Goal: Task Accomplishment & Management: Use online tool/utility

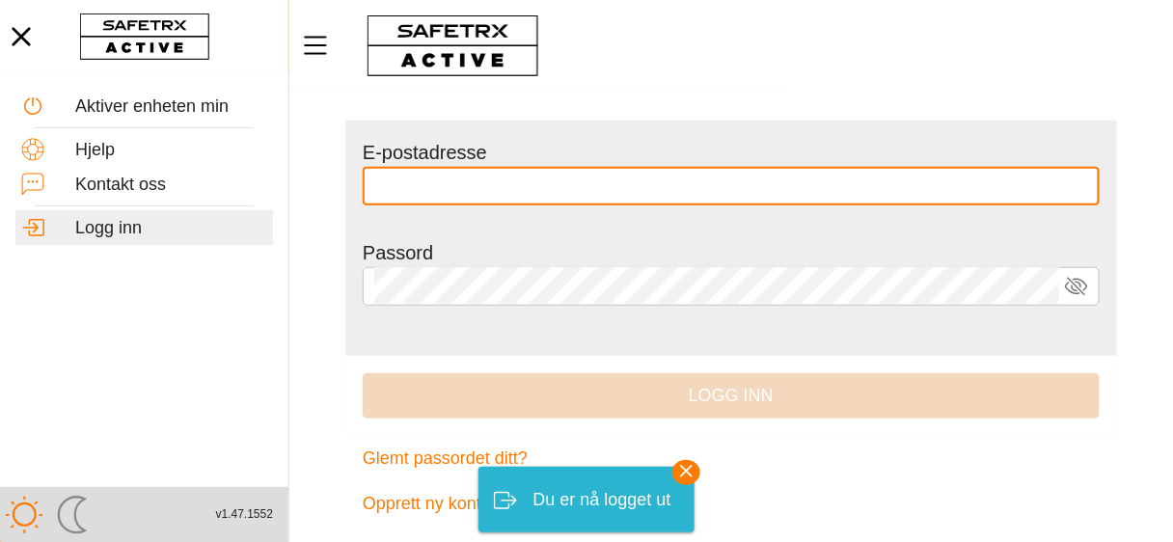
scroll to position [123, 0]
type input "**********"
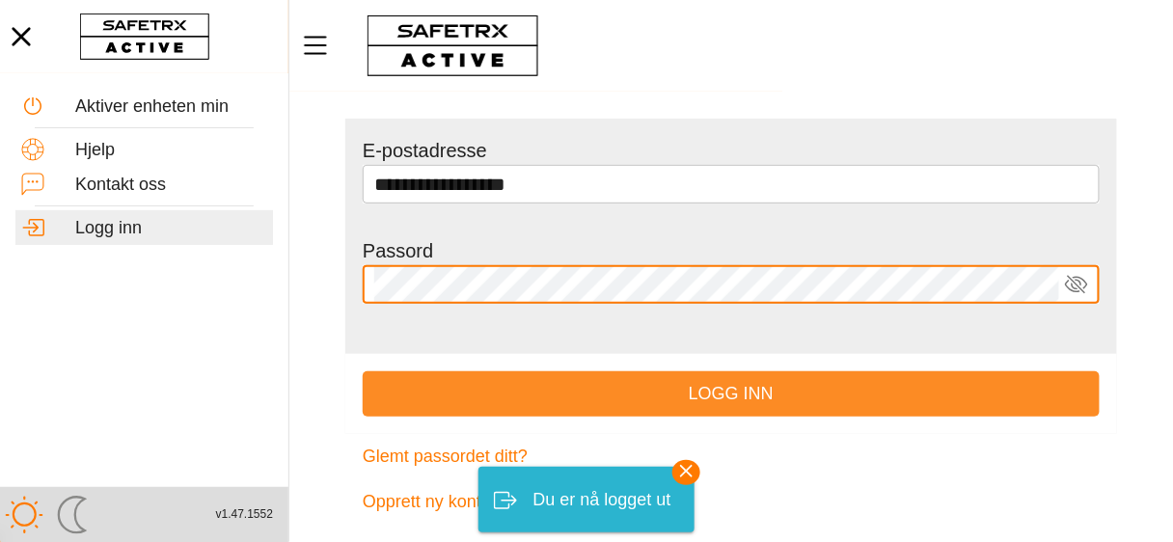
click at [731, 394] on font "Logg inn" at bounding box center [730, 393] width 85 height 19
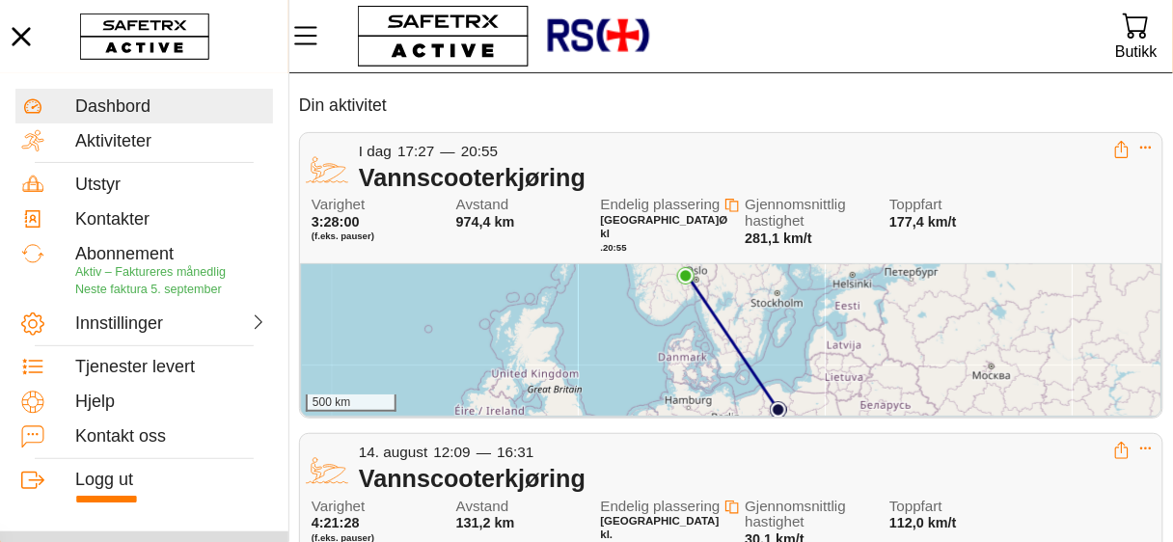
scroll to position [77, 0]
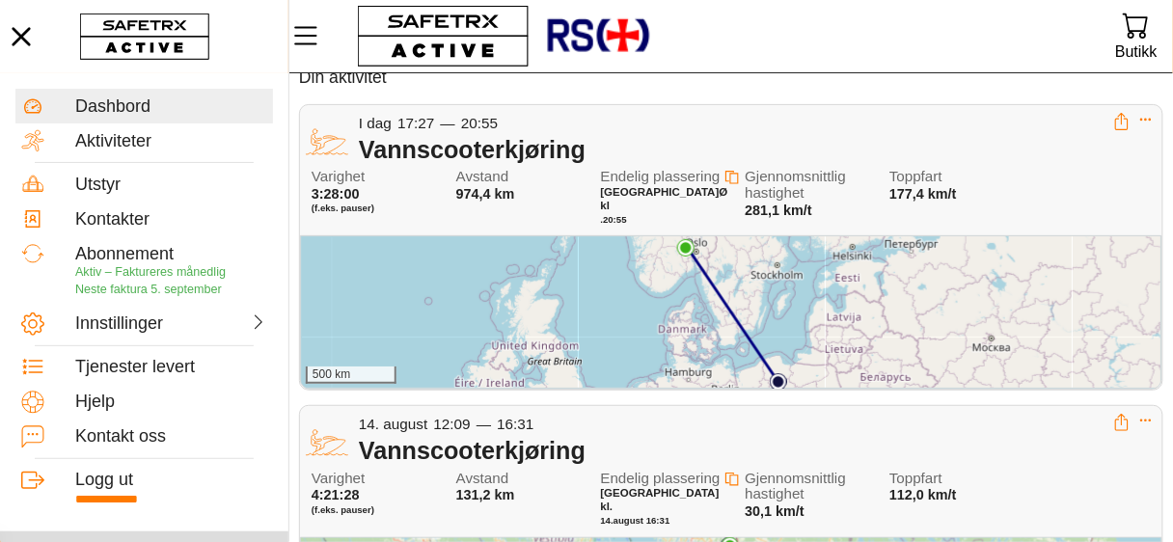
click at [655, 285] on div "500 km" at bounding box center [731, 312] width 860 height 152
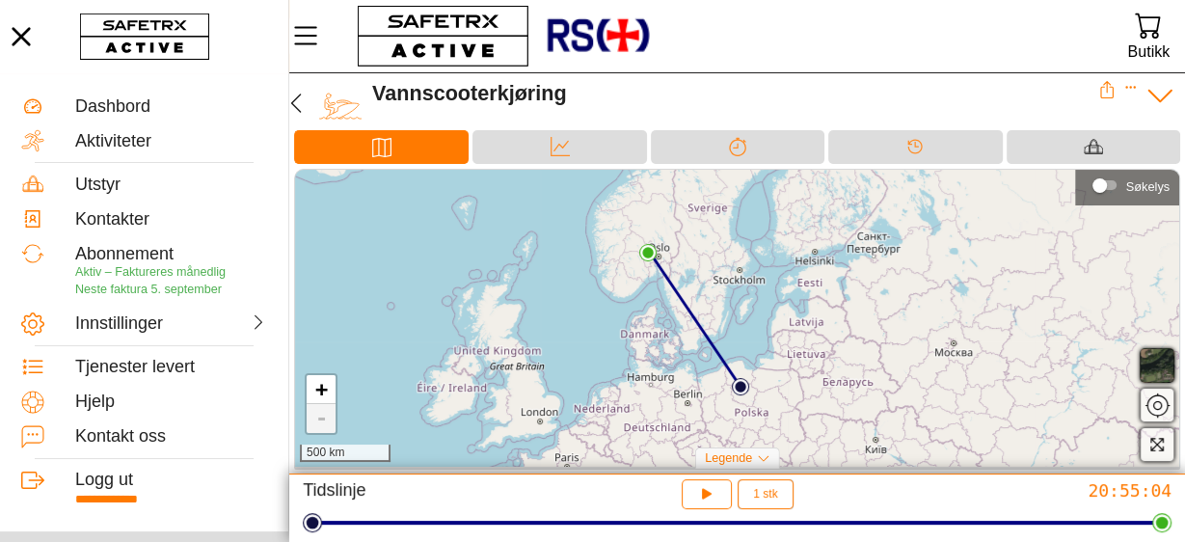
click at [649, 253] on img at bounding box center [647, 252] width 17 height 17
click at [743, 387] on img at bounding box center [740, 386] width 17 height 17
click at [736, 303] on div "Startsted × + - 500 km" at bounding box center [737, 318] width 884 height 297
click at [1151, 440] on icon "button" at bounding box center [1157, 445] width 13 height 13
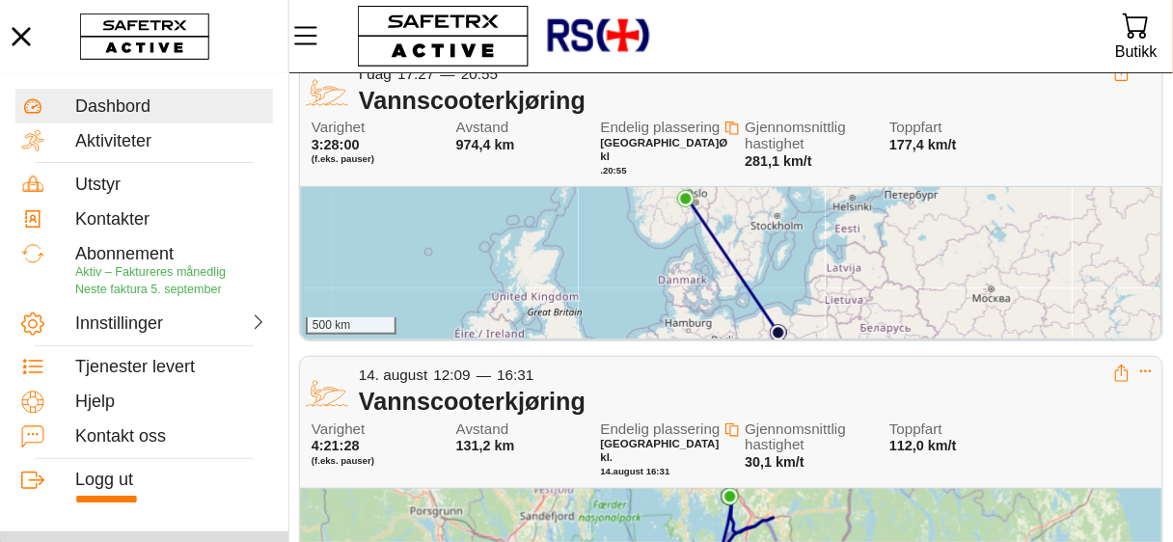
scroll to position [154, 0]
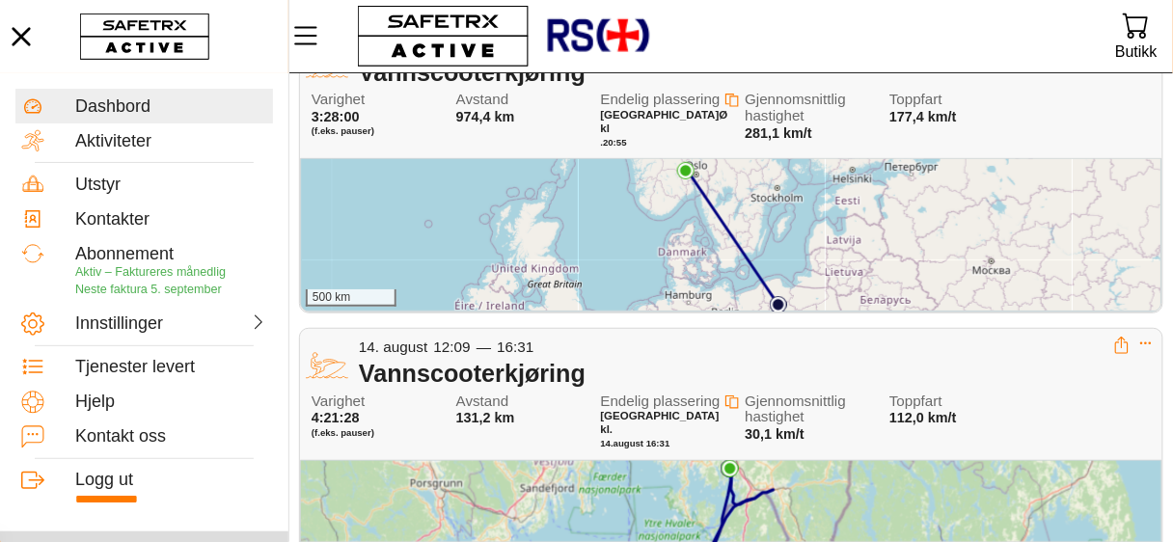
click at [823, 224] on div "500 km" at bounding box center [731, 235] width 860 height 152
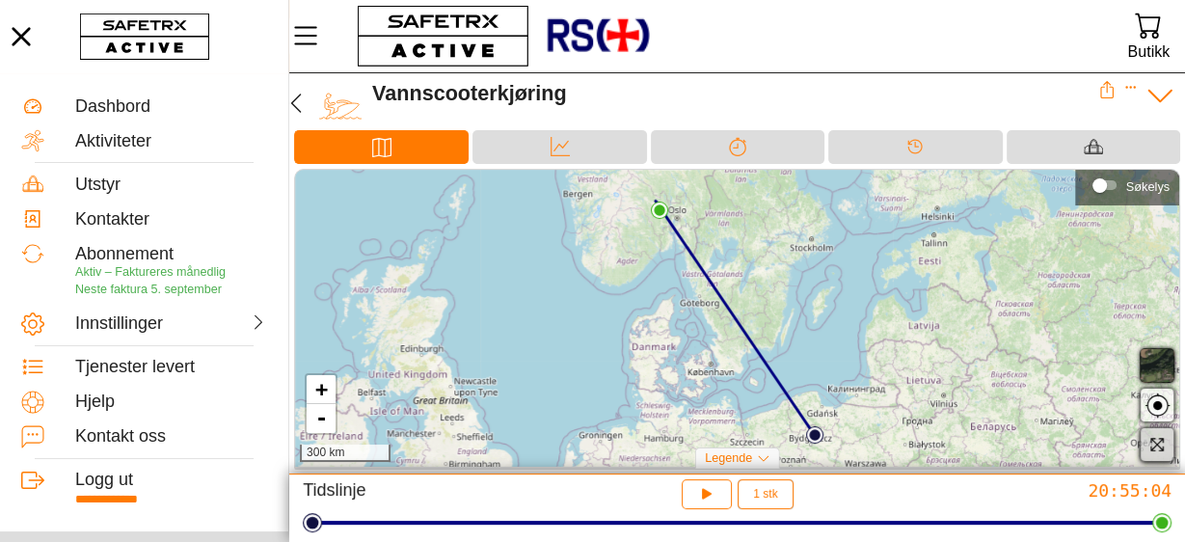
click at [1153, 442] on icon "button" at bounding box center [1156, 444] width 16 height 16
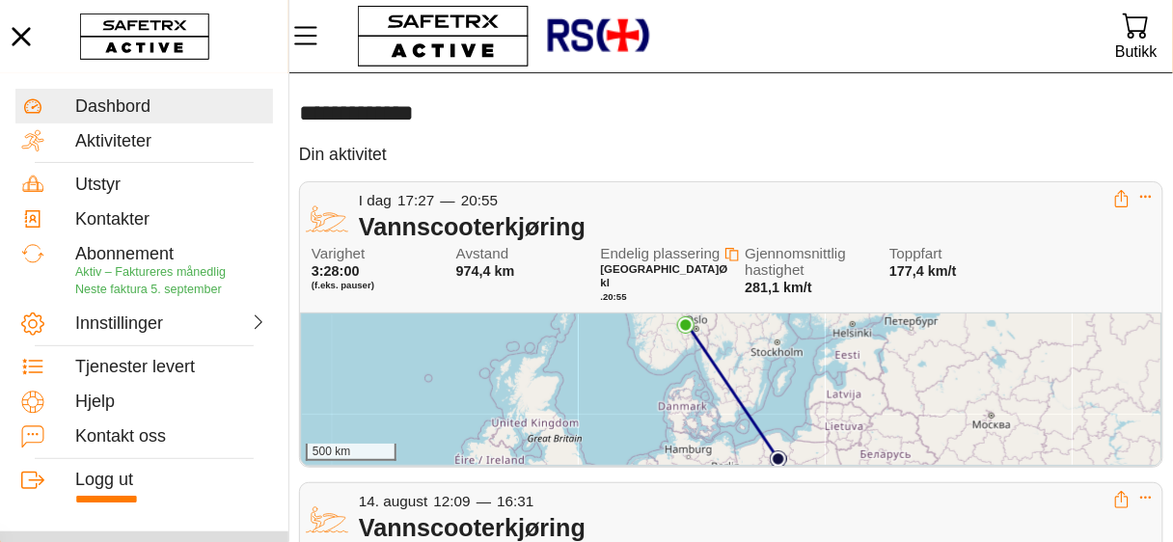
click at [890, 405] on div "500 km" at bounding box center [731, 389] width 860 height 152
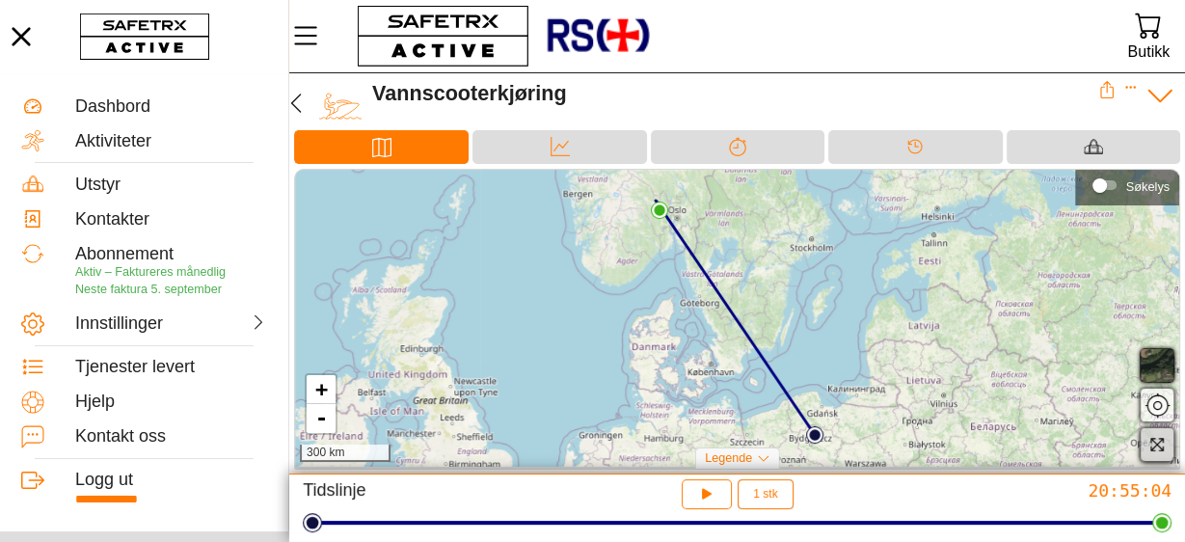
click at [1158, 445] on icon "button" at bounding box center [1156, 444] width 16 height 16
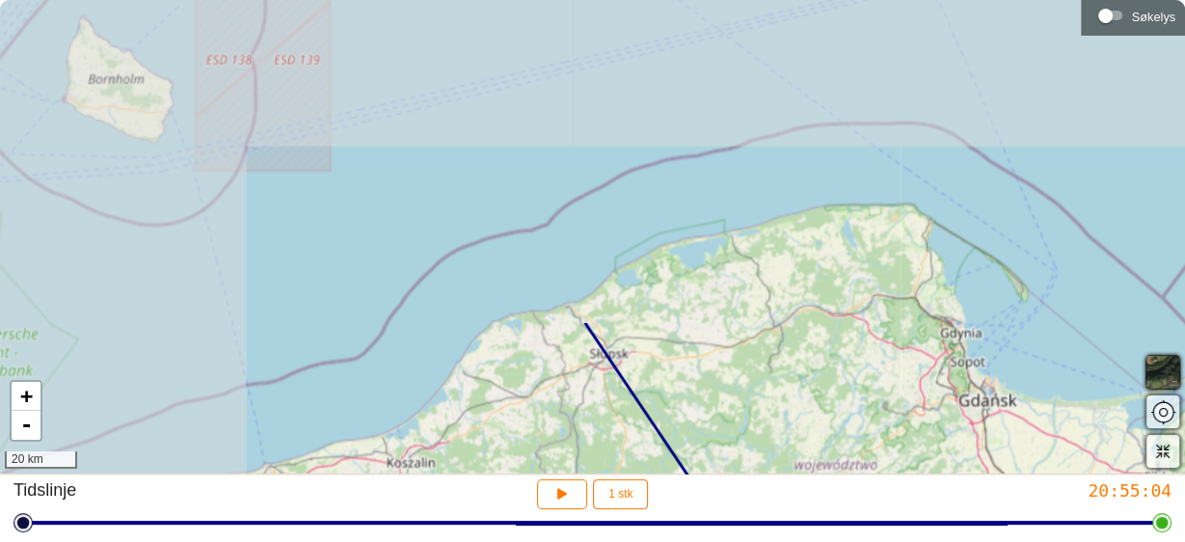
drag, startPoint x: 413, startPoint y: 111, endPoint x: 750, endPoint y: 539, distance: 545.2
click at [751, 539] on div "**********" at bounding box center [592, 271] width 1185 height 543
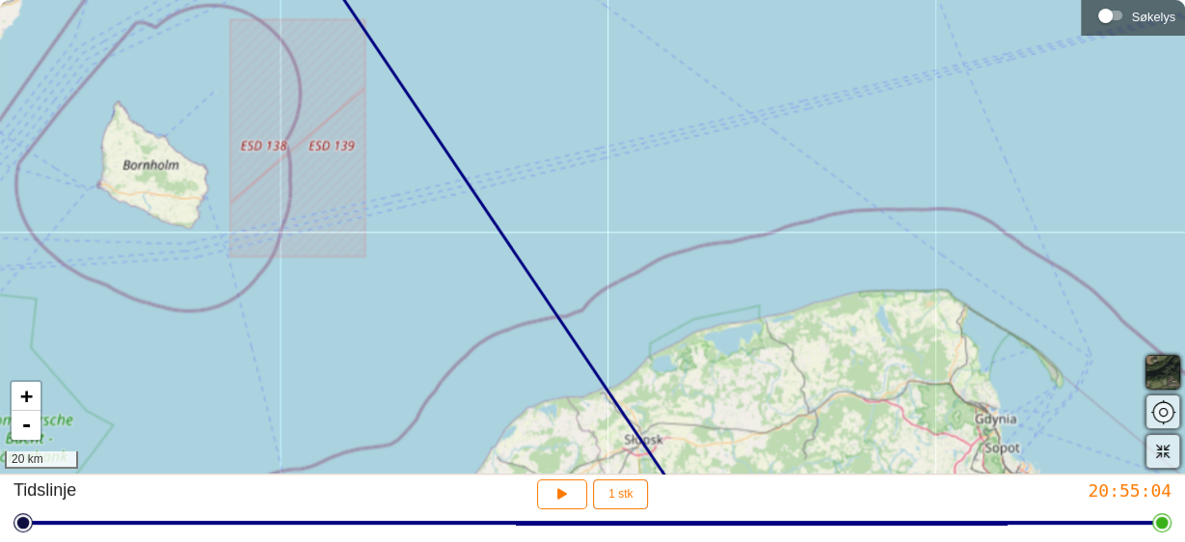
drag, startPoint x: 562, startPoint y: 219, endPoint x: 681, endPoint y: 405, distance: 220.7
click at [680, 402] on div "+ - 20 km" at bounding box center [592, 236] width 1185 height 473
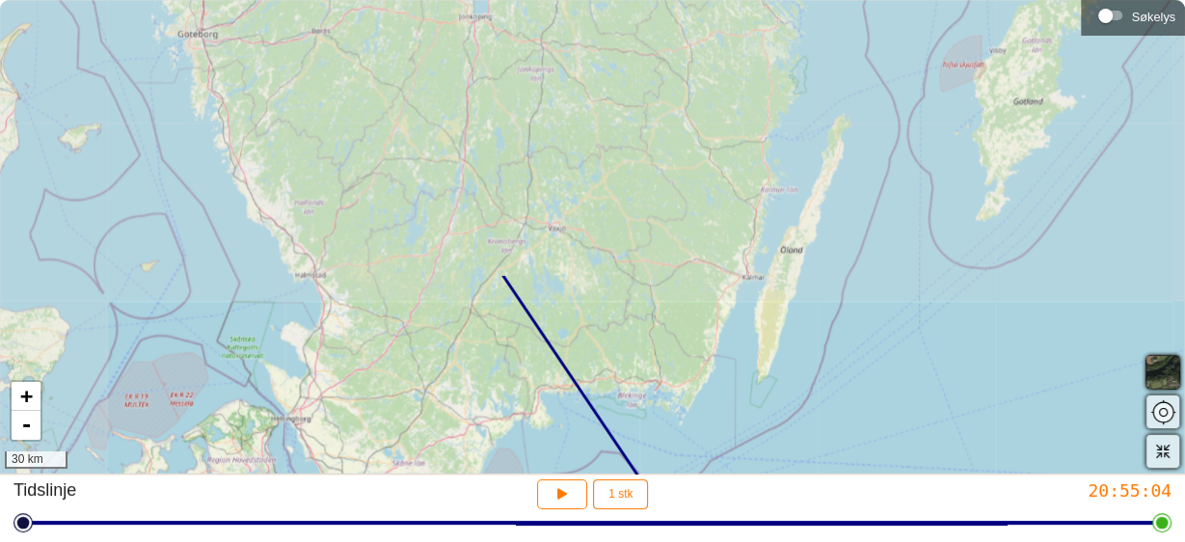
drag, startPoint x: 454, startPoint y: 59, endPoint x: 627, endPoint y: 391, distance: 374.8
click at [627, 391] on div "+ - 30 km" at bounding box center [592, 236] width 1185 height 473
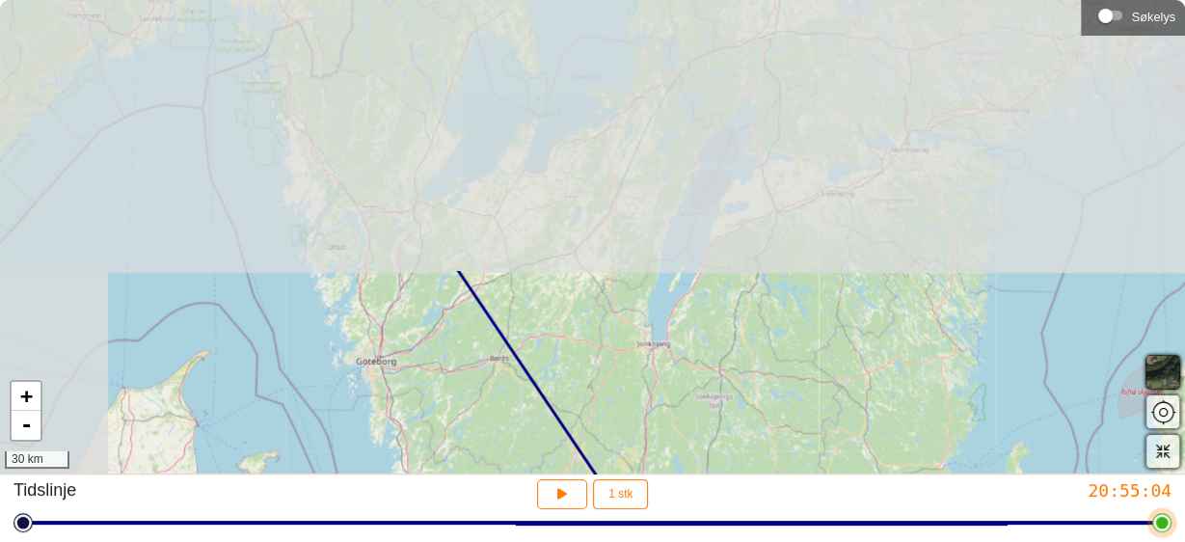
drag, startPoint x: 475, startPoint y: 173, endPoint x: 664, endPoint y: 517, distance: 392.7
click at [664, 517] on div "**********" at bounding box center [592, 271] width 1185 height 543
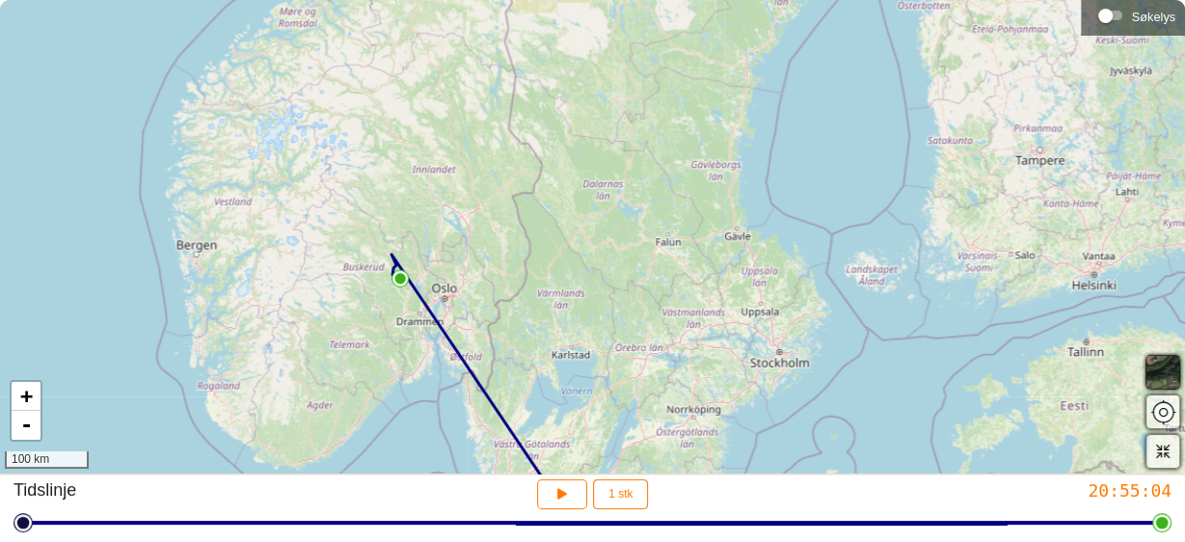
drag, startPoint x: 387, startPoint y: 39, endPoint x: 468, endPoint y: 306, distance: 279.1
click at [468, 306] on div "+ - 100 km" at bounding box center [592, 236] width 1185 height 473
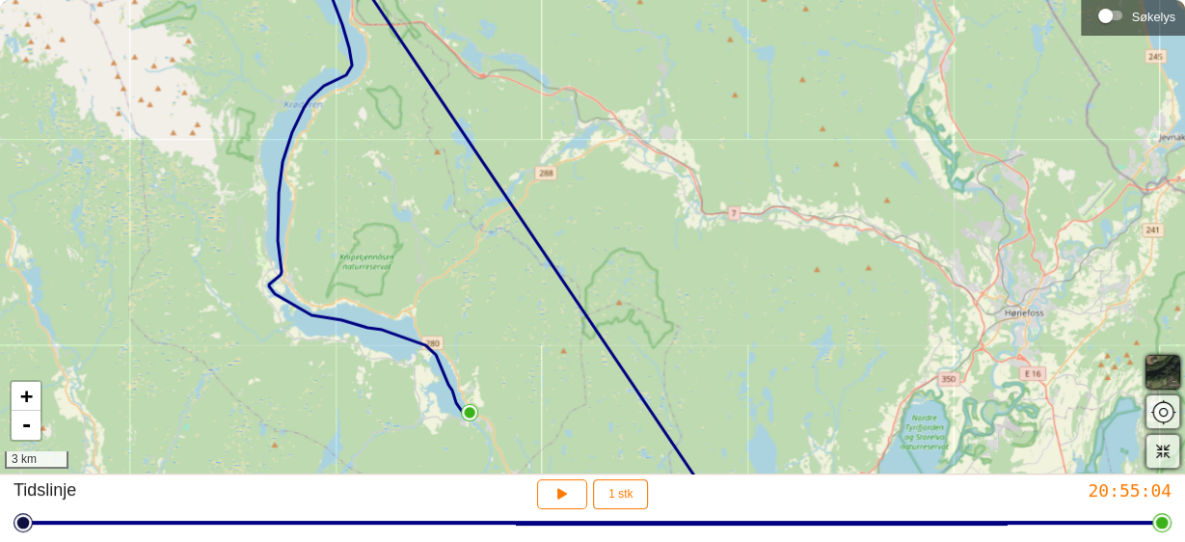
click at [470, 409] on img at bounding box center [469, 412] width 17 height 17
click at [473, 302] on div "Sluttsted × + - 3 km" at bounding box center [592, 236] width 1185 height 473
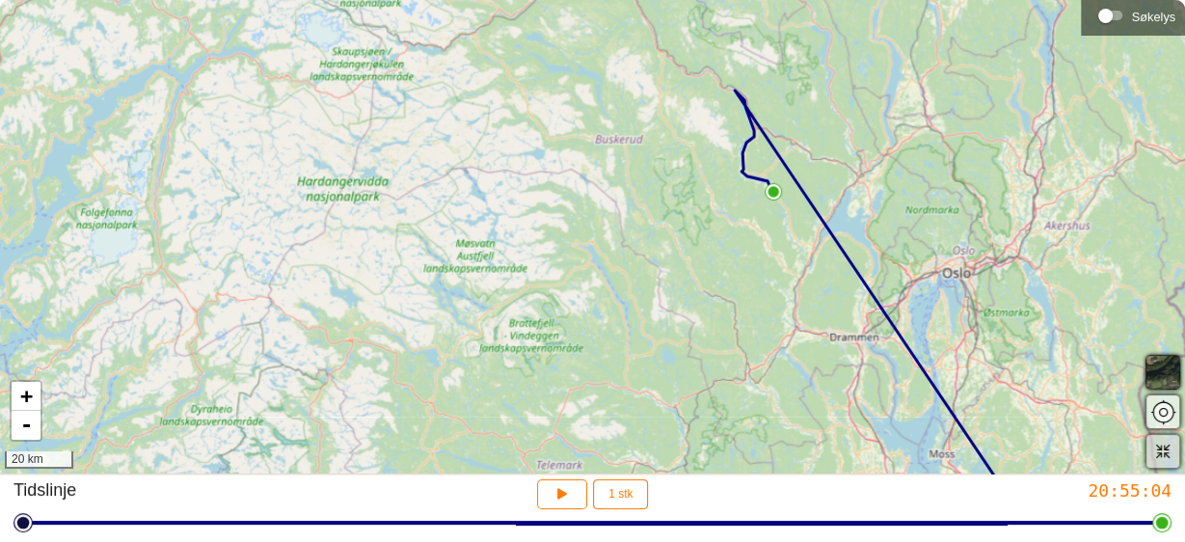
click at [1165, 450] on icon "button" at bounding box center [1162, 451] width 13 height 13
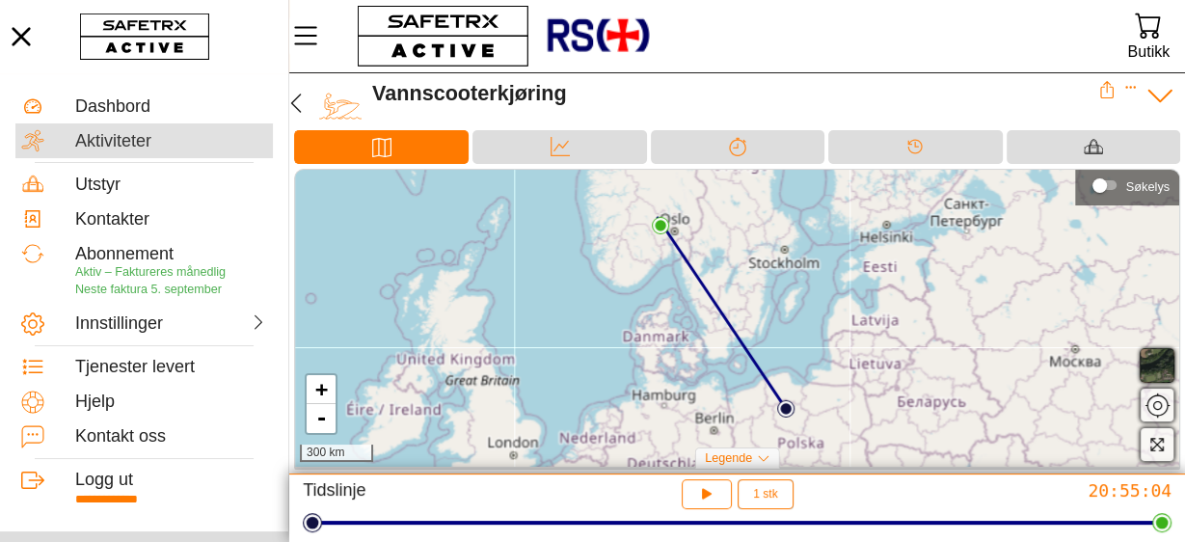
click at [109, 137] on font "Aktiviteter" at bounding box center [113, 140] width 76 height 19
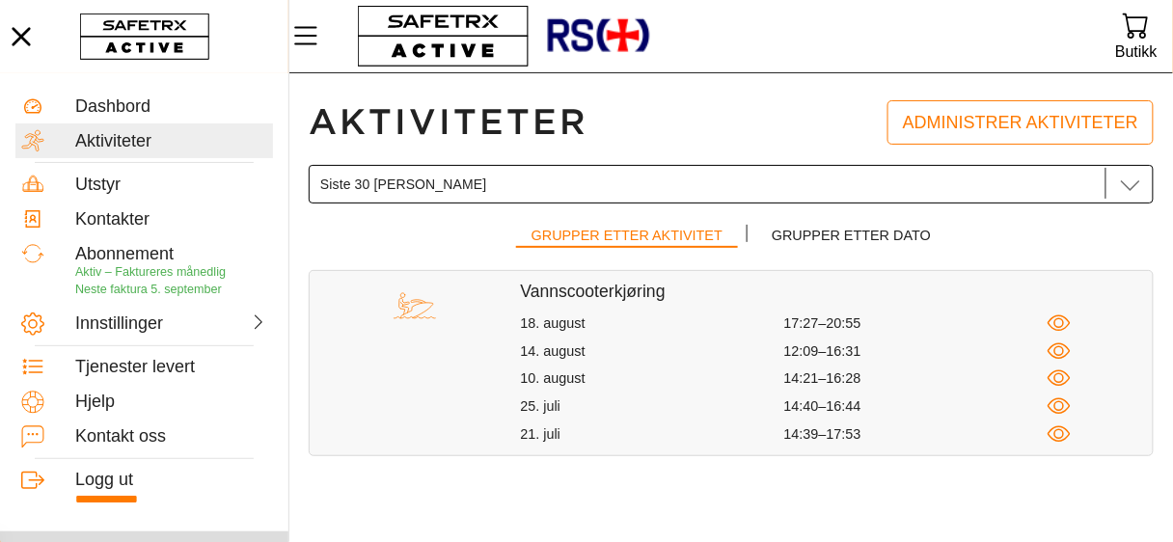
click at [1133, 189] on icon at bounding box center [1130, 184] width 23 height 23
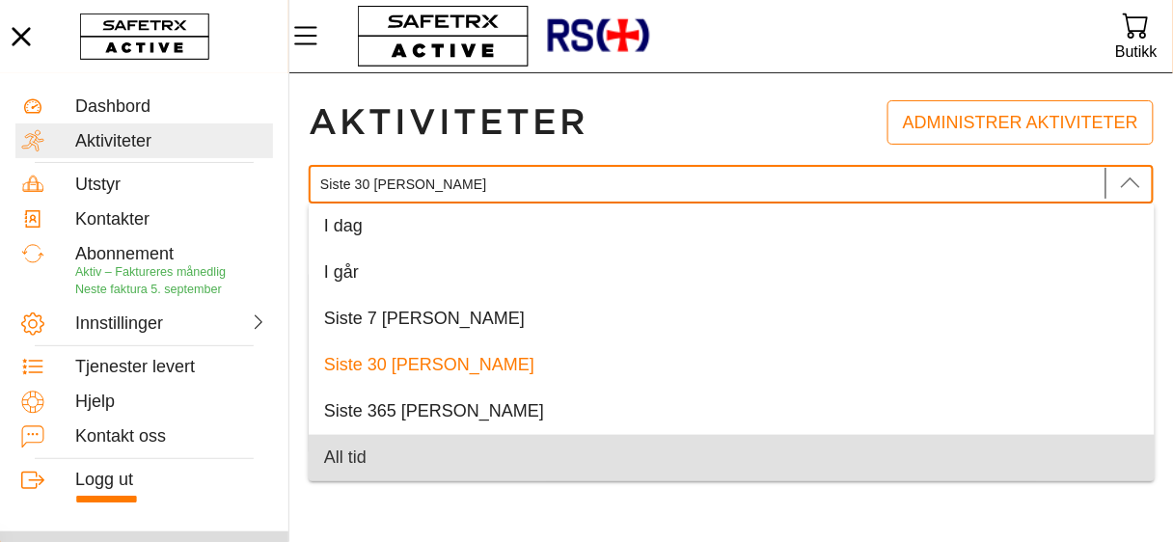
click at [369, 466] on div "All tid" at bounding box center [731, 457] width 815 height 21
type input "All Time"
